Goal: Task Accomplishment & Management: Use online tool/utility

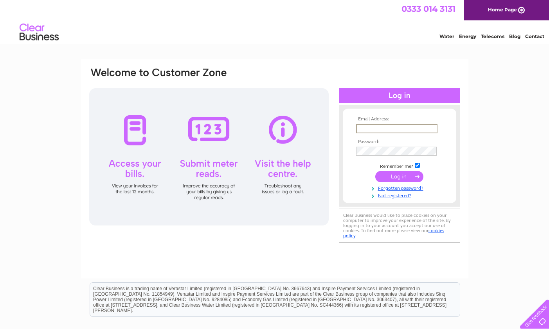
type input "[PERSON_NAME][EMAIL_ADDRESS][DOMAIN_NAME]"
click at [399, 175] on input "submit" at bounding box center [400, 175] width 48 height 11
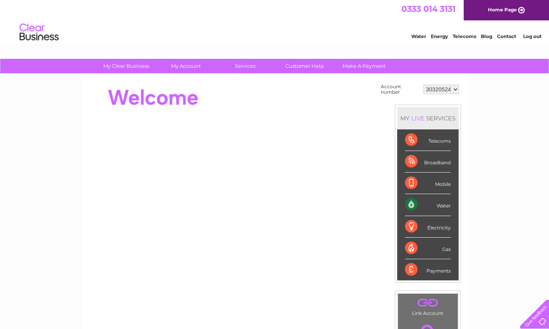
click at [450, 206] on div "Water" at bounding box center [428, 205] width 46 height 22
click at [409, 203] on div "Water" at bounding box center [428, 205] width 46 height 22
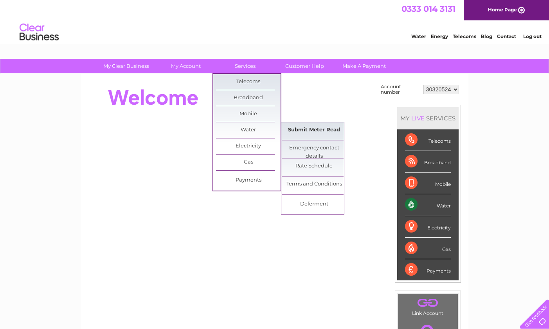
click at [302, 130] on link "Submit Meter Read" at bounding box center [314, 130] width 65 height 16
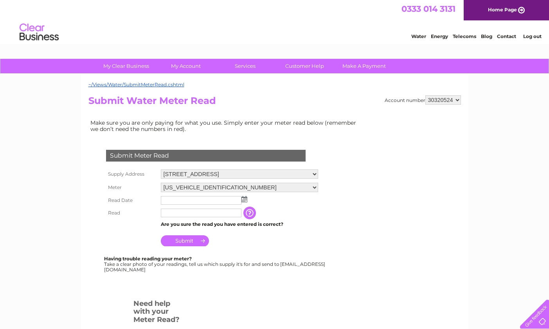
click at [170, 199] on input "text" at bounding box center [201, 200] width 81 height 9
click at [244, 197] on img at bounding box center [245, 199] width 6 height 6
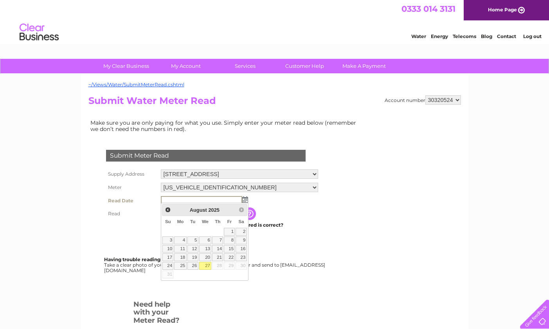
click at [207, 266] on link "27" at bounding box center [205, 266] width 13 height 8
type input "2025/08/27"
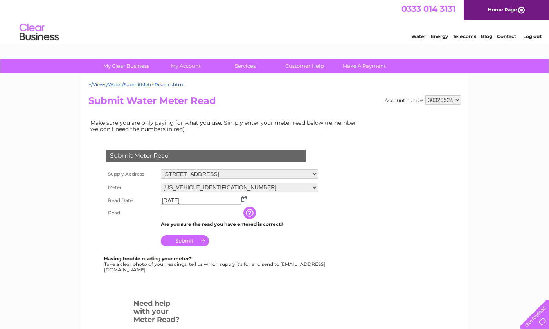
click at [248, 212] on input "button" at bounding box center [251, 212] width 14 height 13
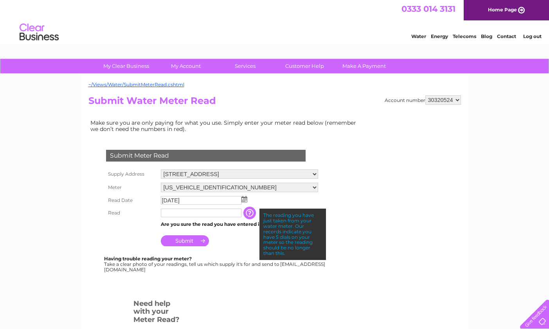
click at [198, 211] on input "text" at bounding box center [201, 212] width 81 height 9
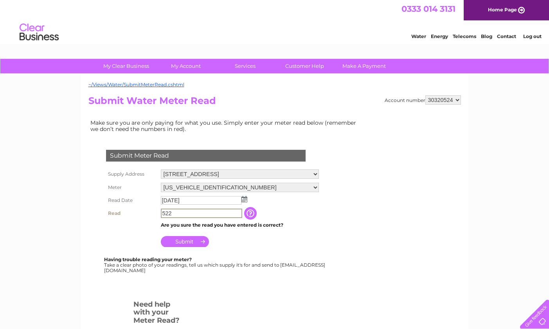
type input "522"
click at [190, 239] on input "Submit" at bounding box center [185, 241] width 48 height 11
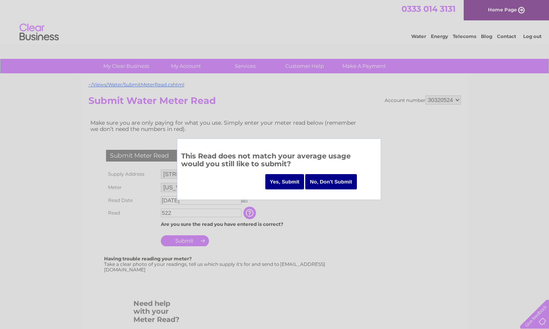
click at [274, 182] on input "Yes, Submit" at bounding box center [284, 181] width 39 height 15
